Goal: Task Accomplishment & Management: Complete application form

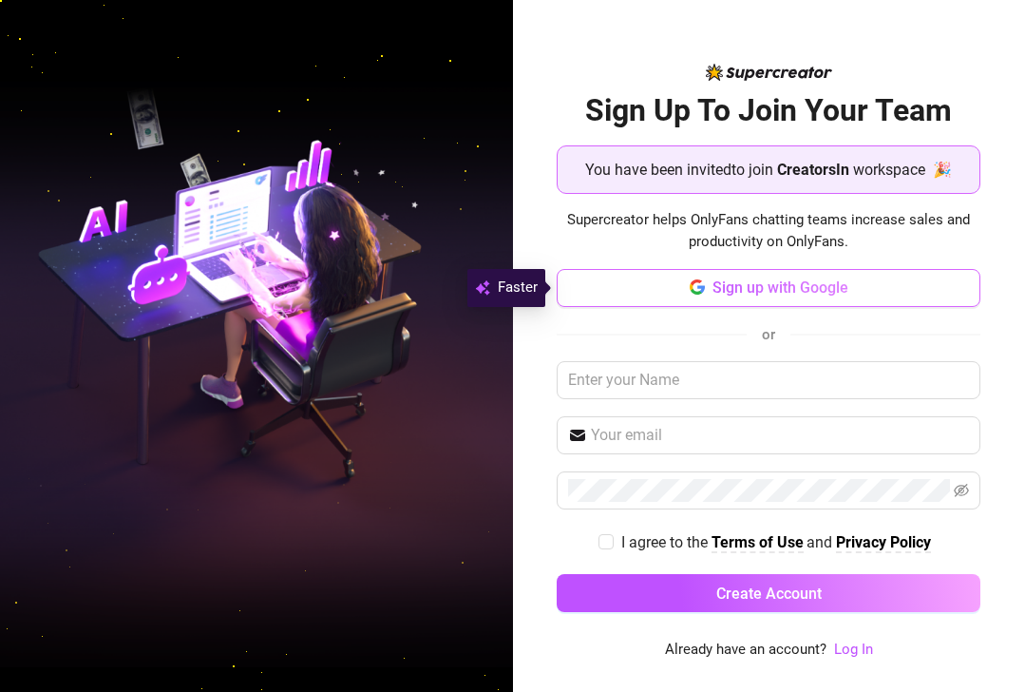
click at [645, 278] on button "Sign up with Google" at bounding box center [769, 288] width 424 height 38
